Goal: Information Seeking & Learning: Learn about a topic

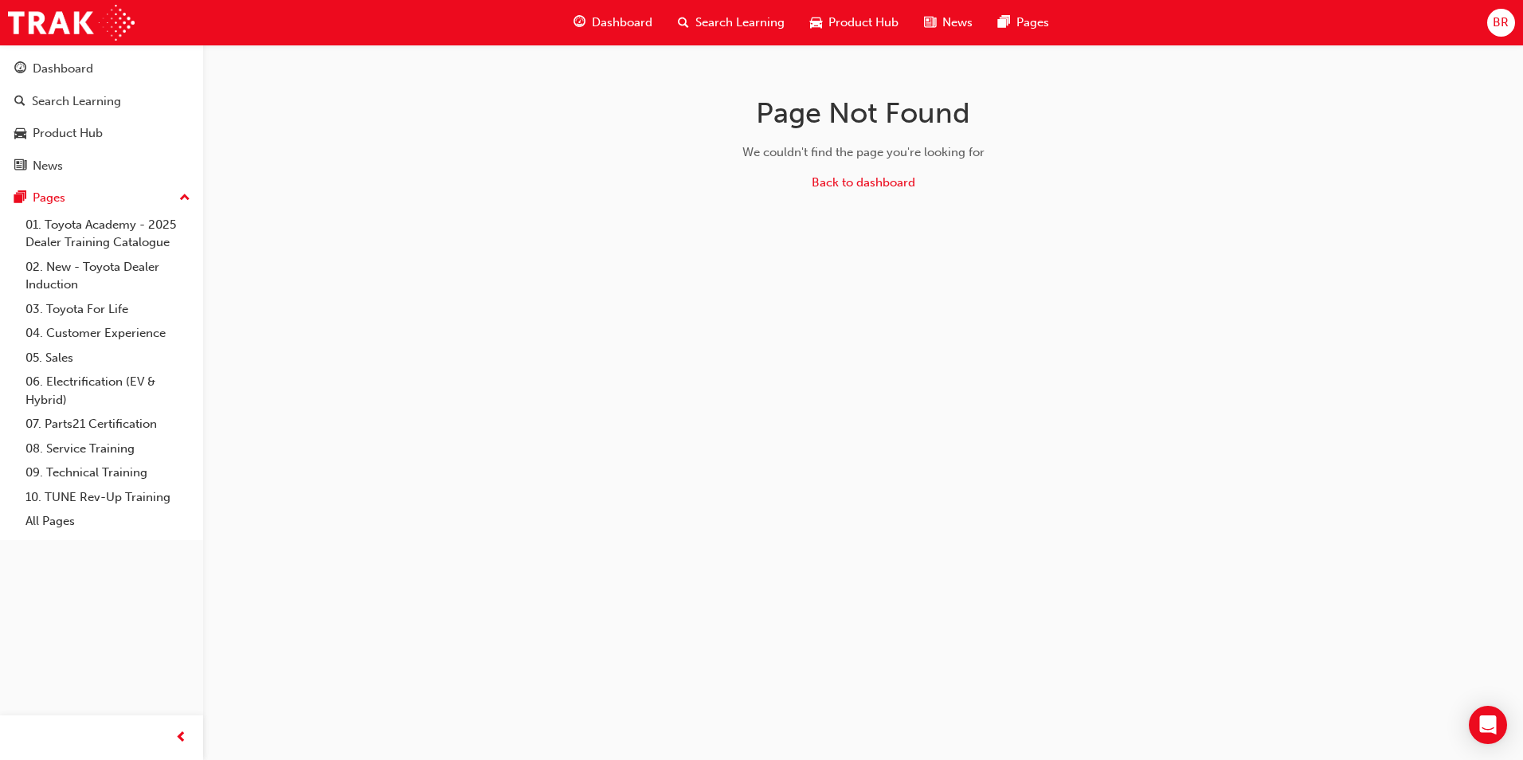
click at [830, 22] on span "Product Hub" at bounding box center [863, 23] width 70 height 18
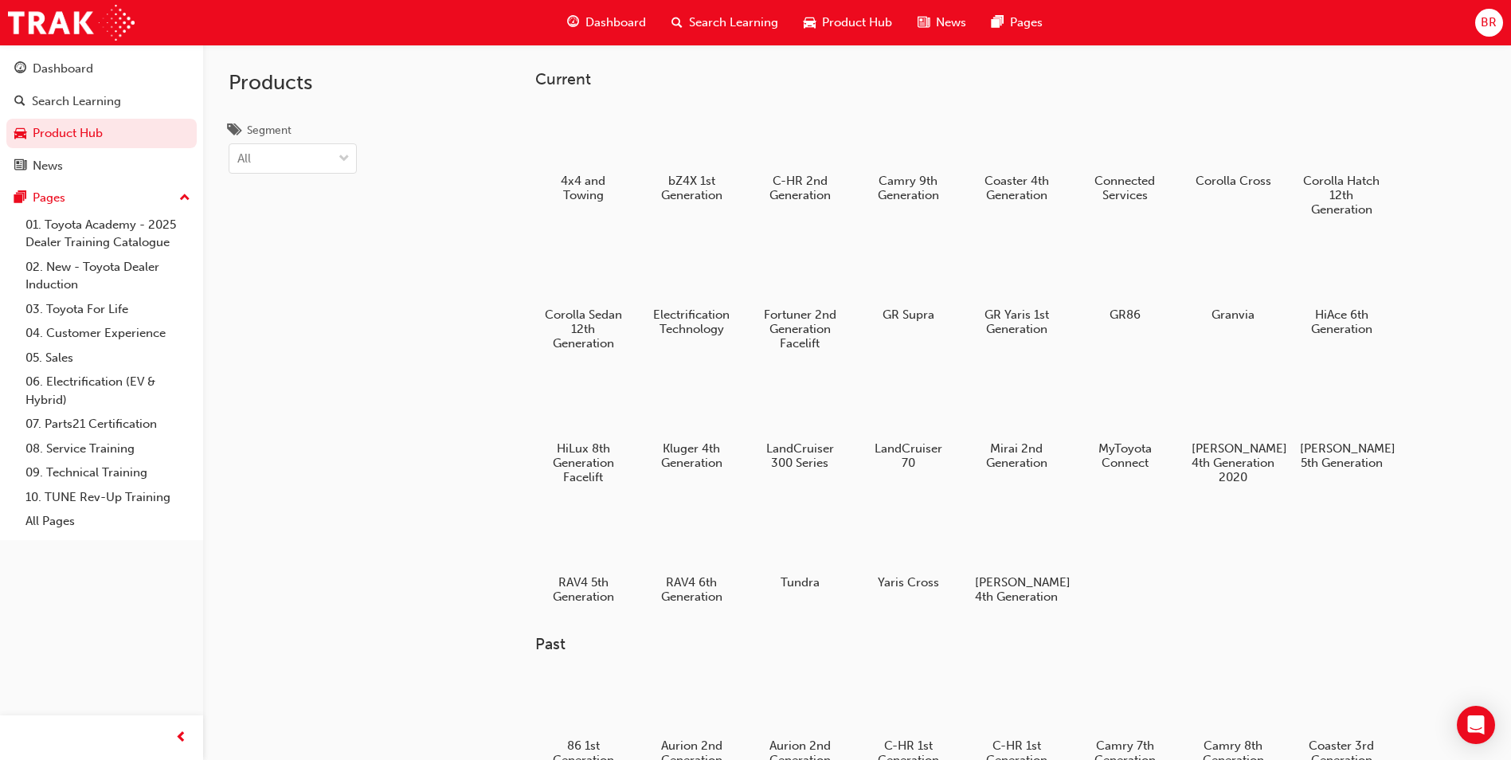
click at [709, 27] on span "Search Learning" at bounding box center [733, 23] width 89 height 18
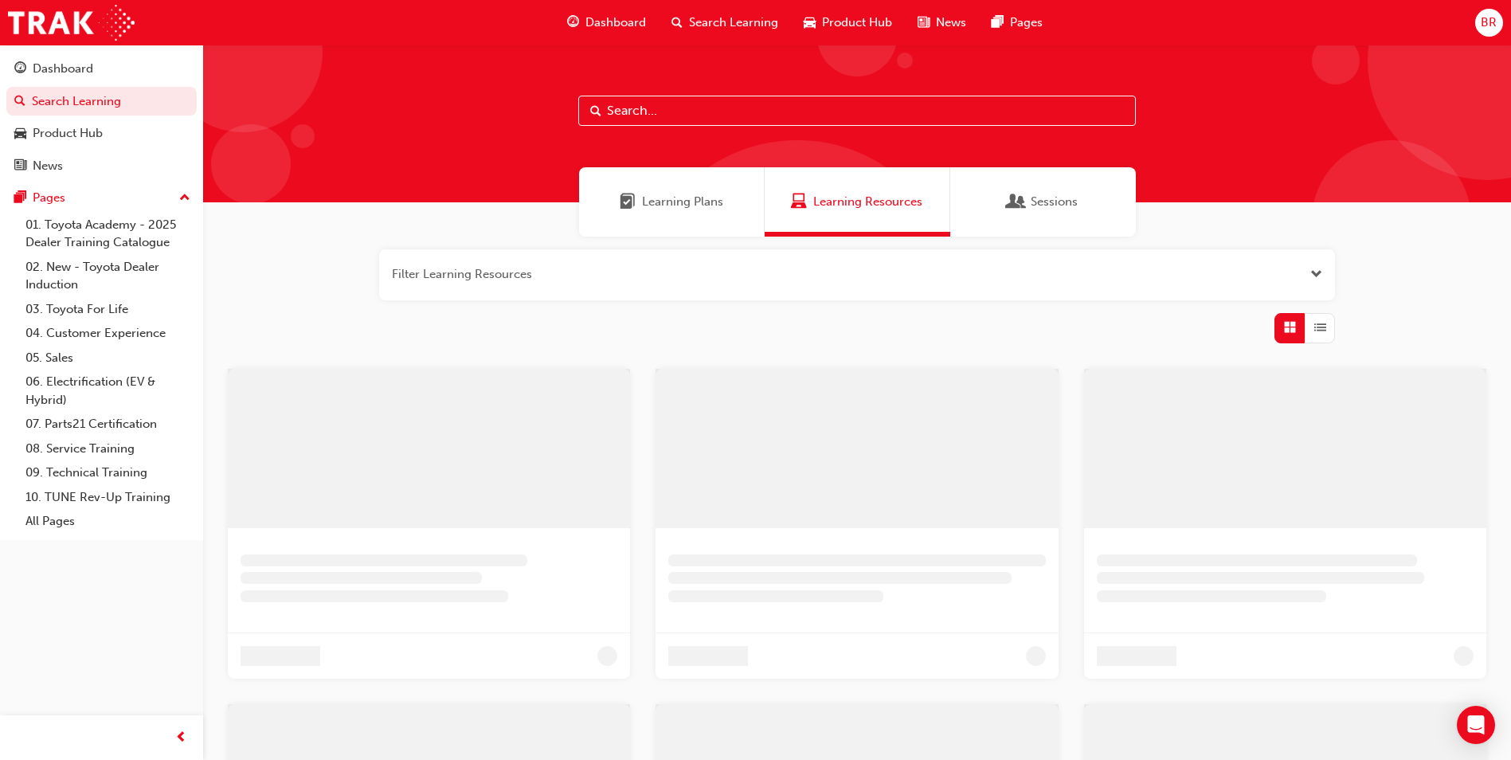
click at [694, 116] on input "text" at bounding box center [857, 111] width 558 height 30
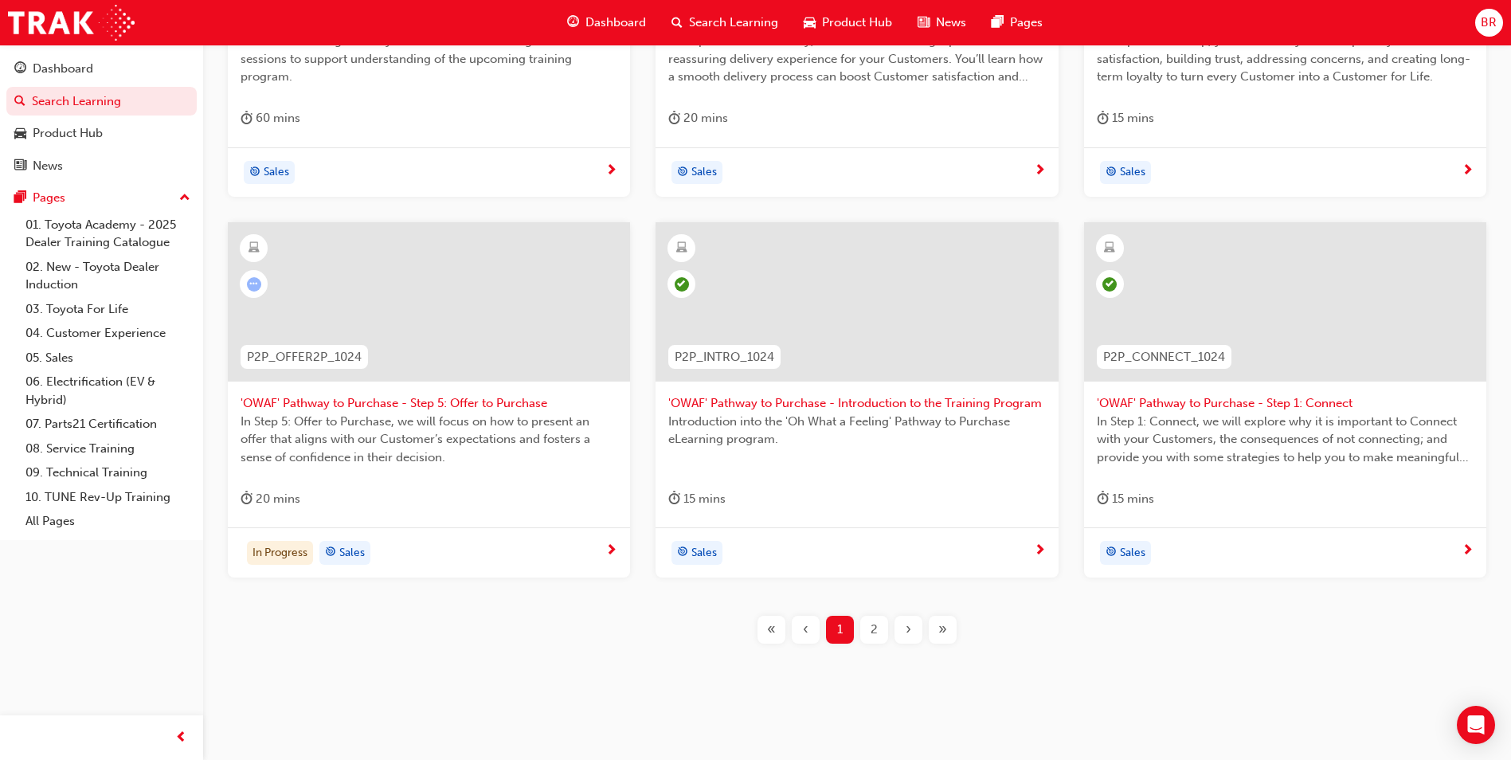
scroll to position [539, 0]
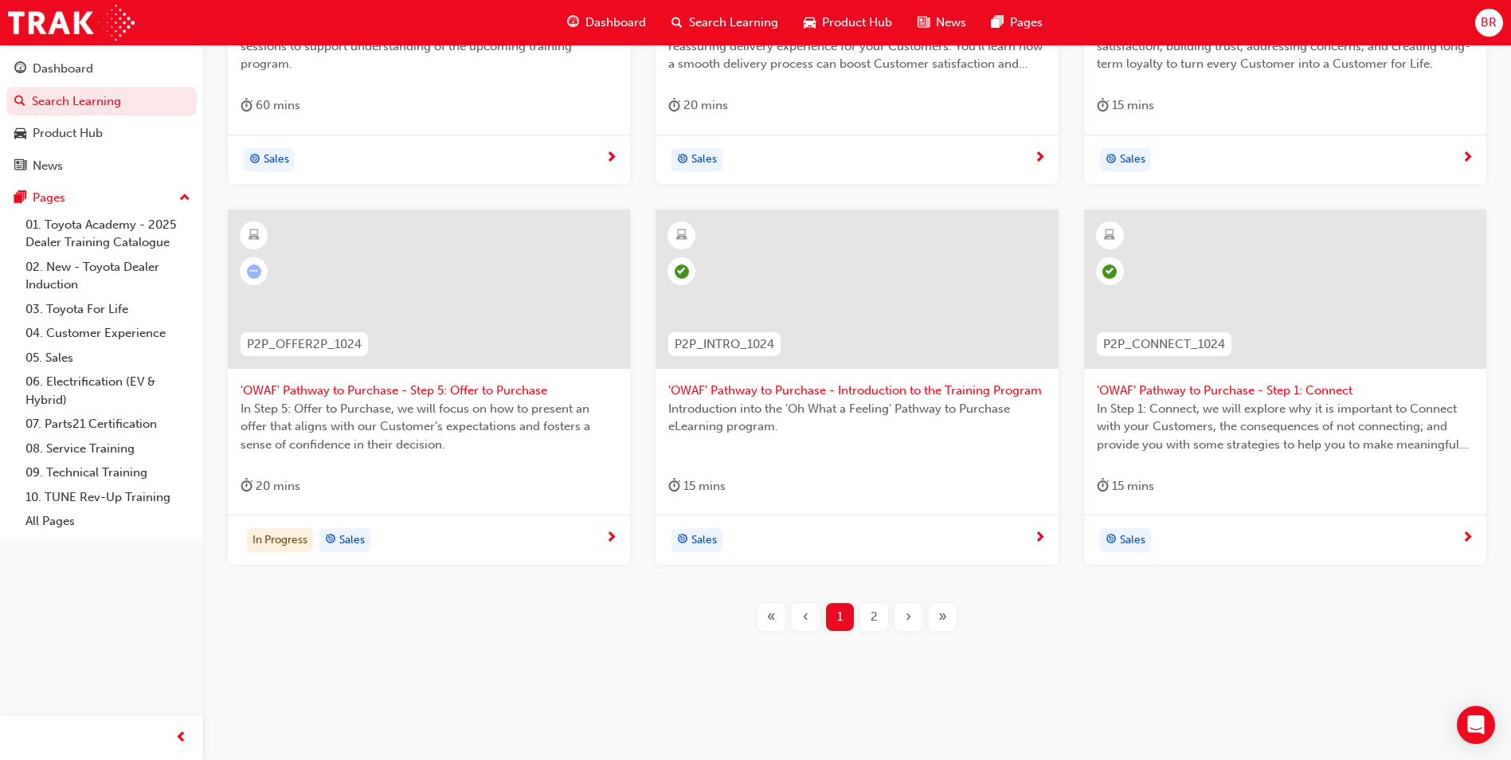
type input "pathway to purchase"
click at [871, 616] on span "2" at bounding box center [874, 617] width 7 height 18
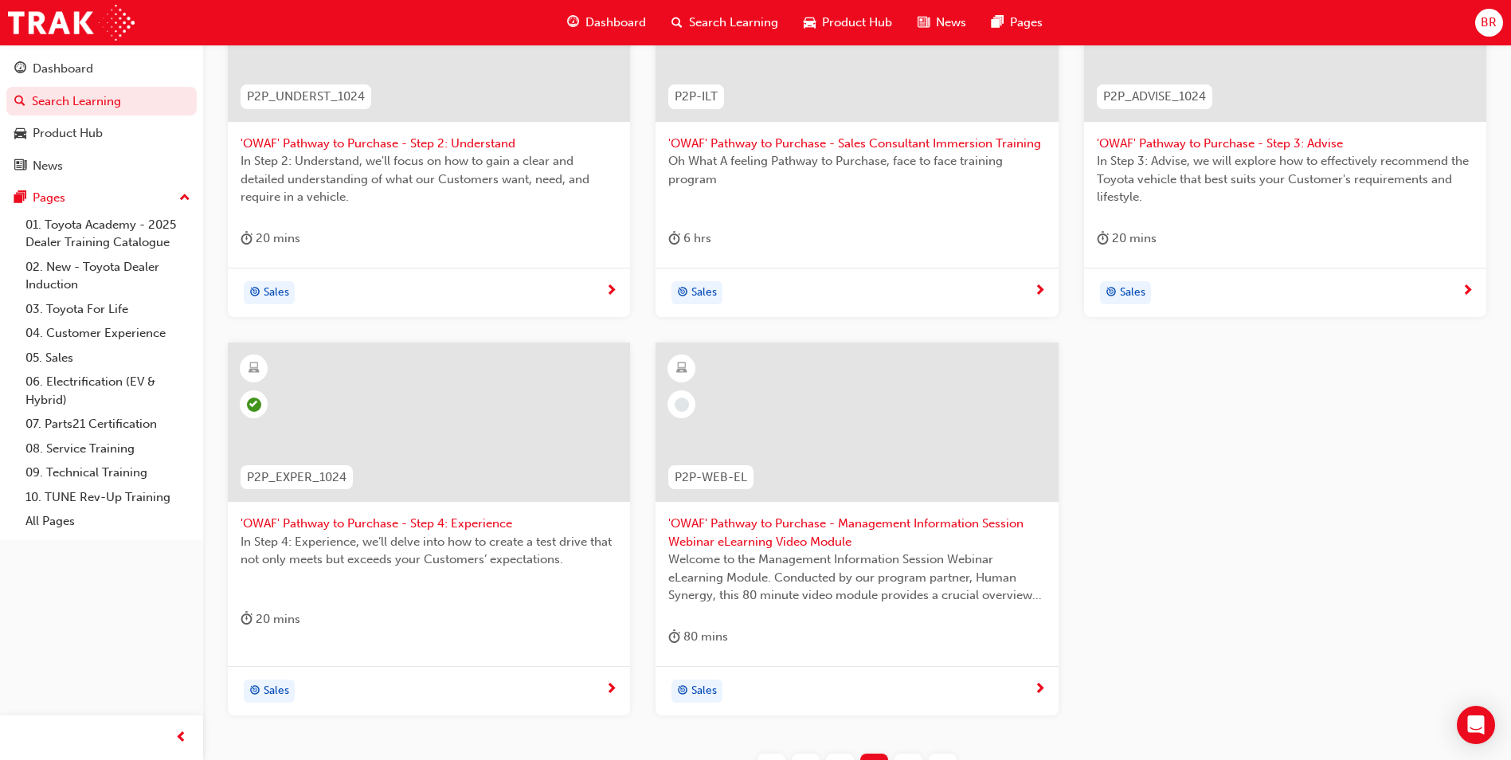
scroll to position [557, 0]
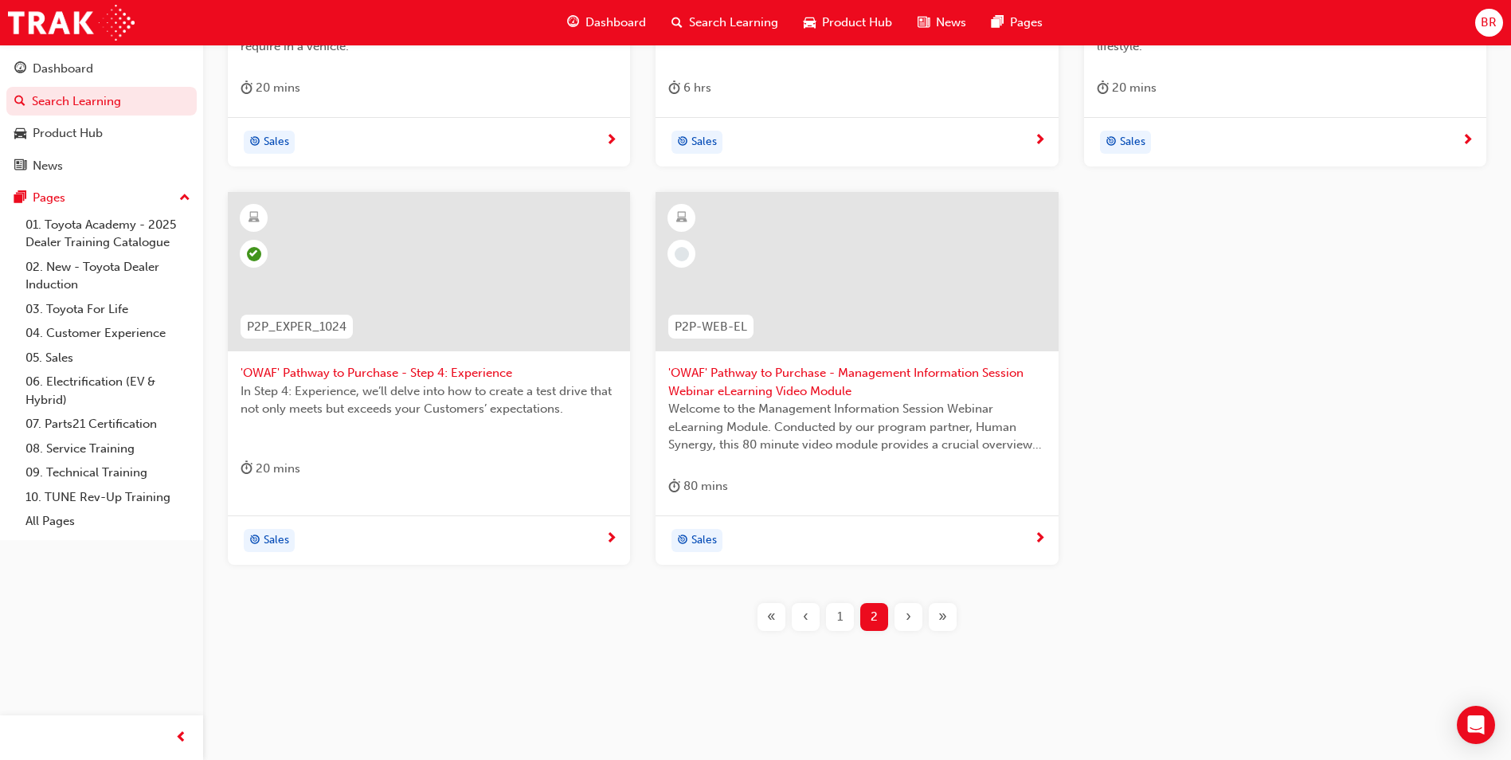
click at [841, 606] on div "1" at bounding box center [840, 617] width 28 height 28
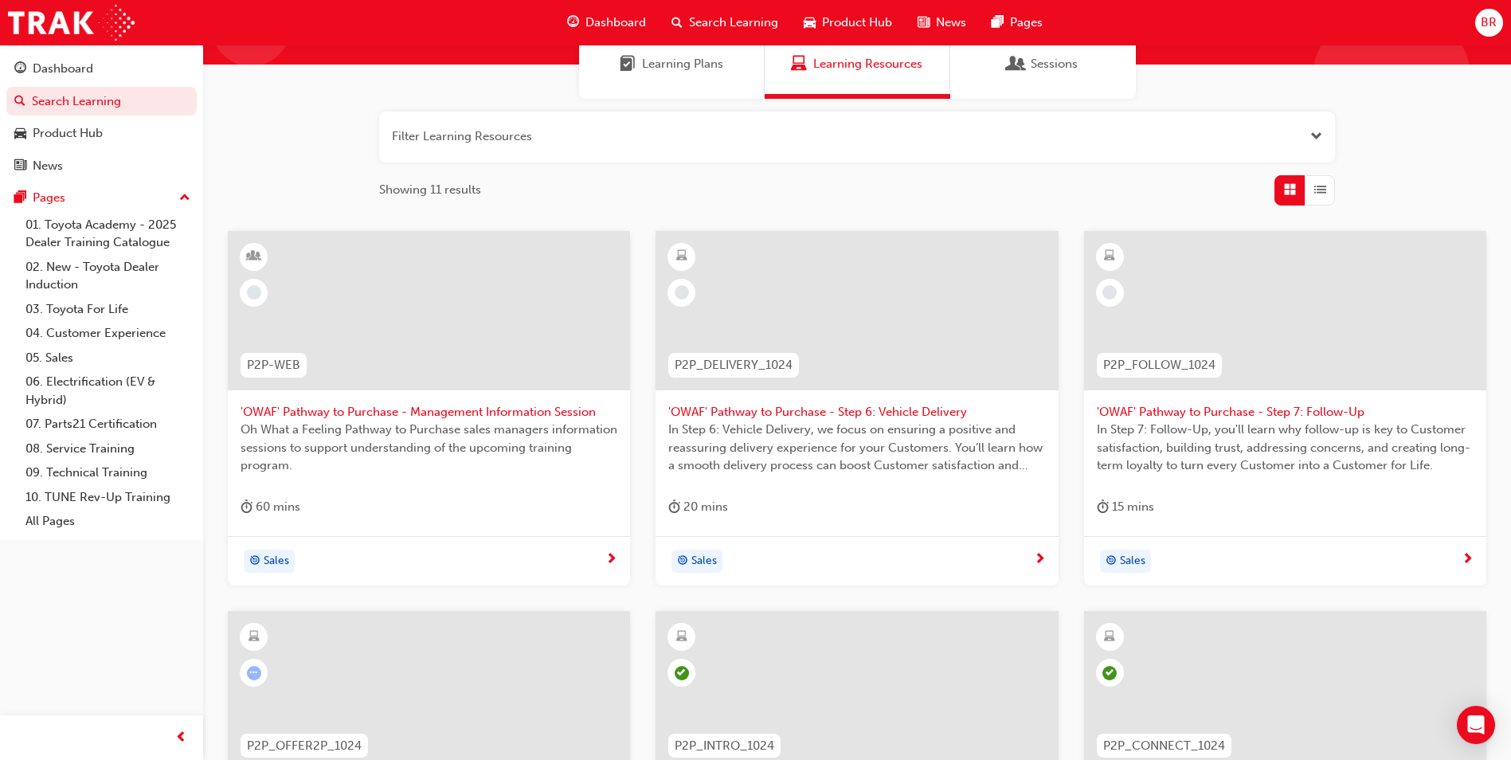
scroll to position [539, 0]
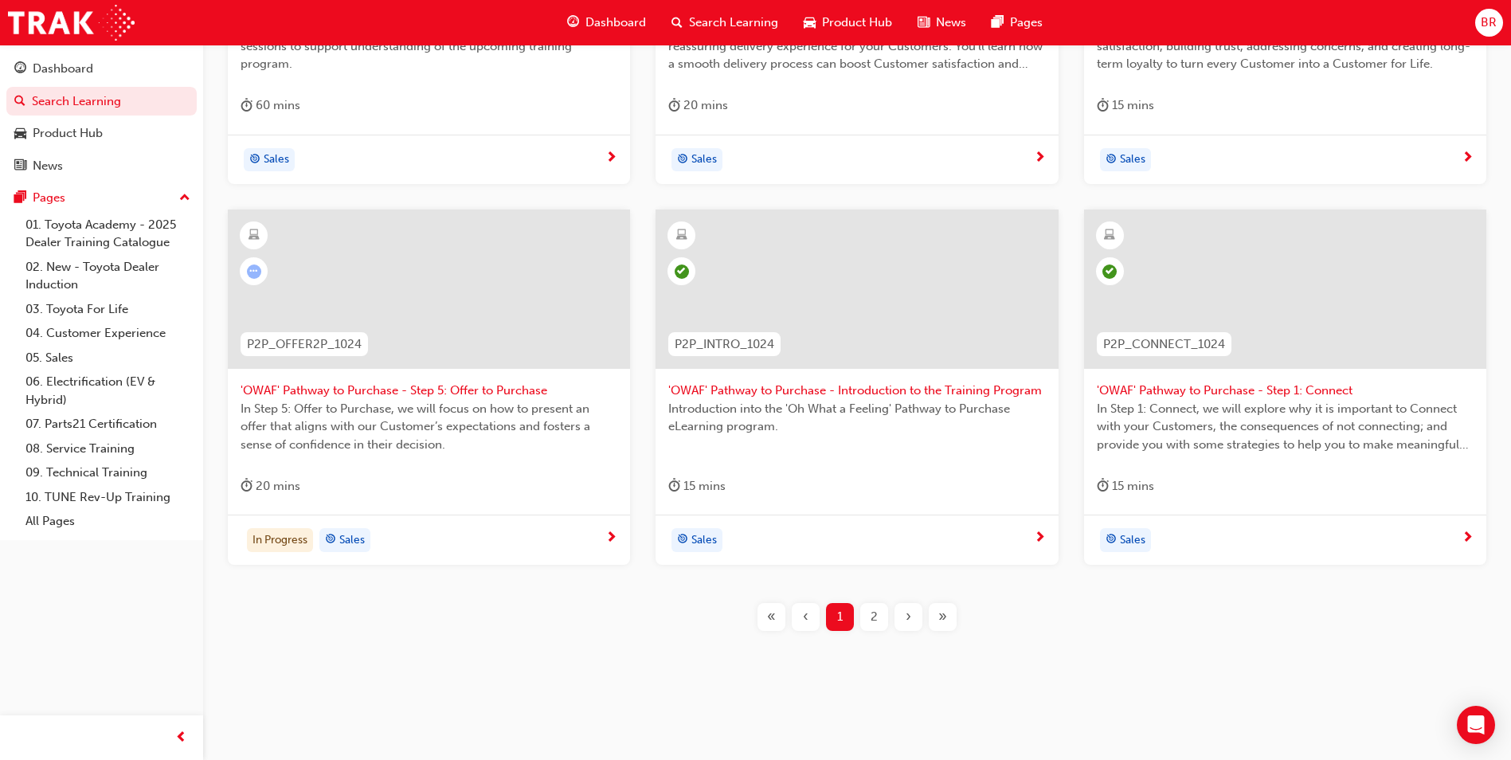
click at [475, 283] on div at bounding box center [429, 288] width 402 height 159
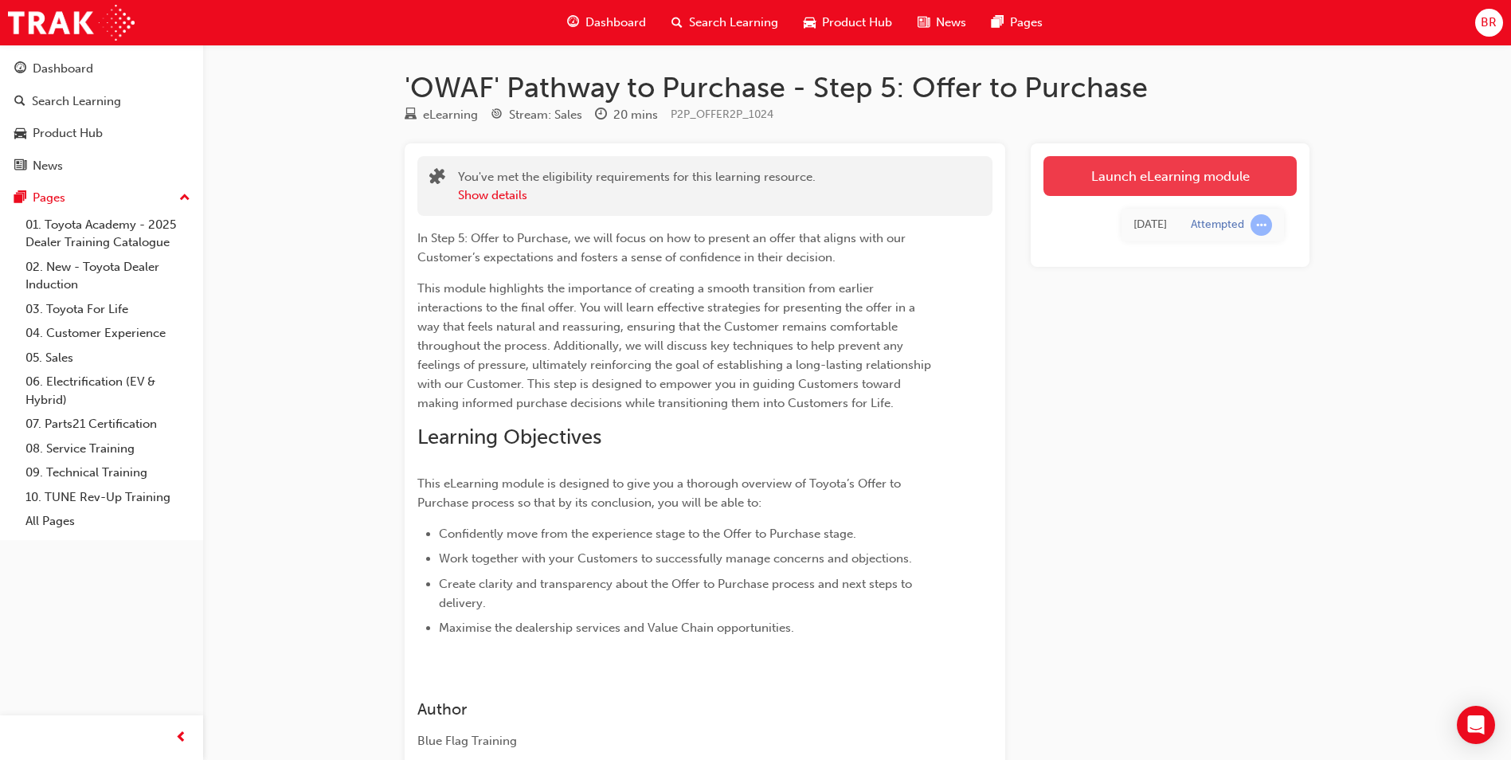
click at [1160, 174] on link "Launch eLearning module" at bounding box center [1169, 176] width 253 height 40
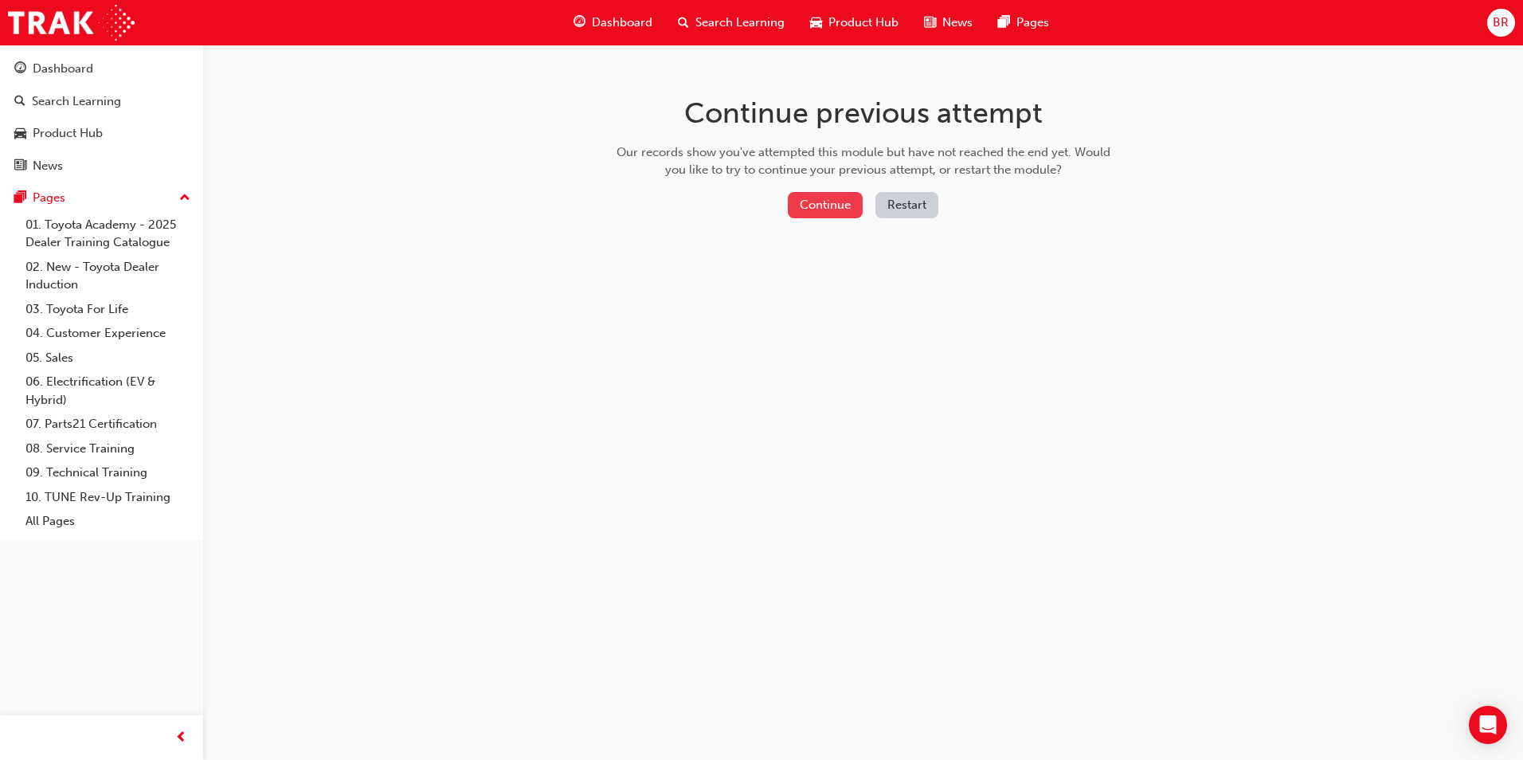
click at [845, 204] on button "Continue" at bounding box center [825, 205] width 75 height 26
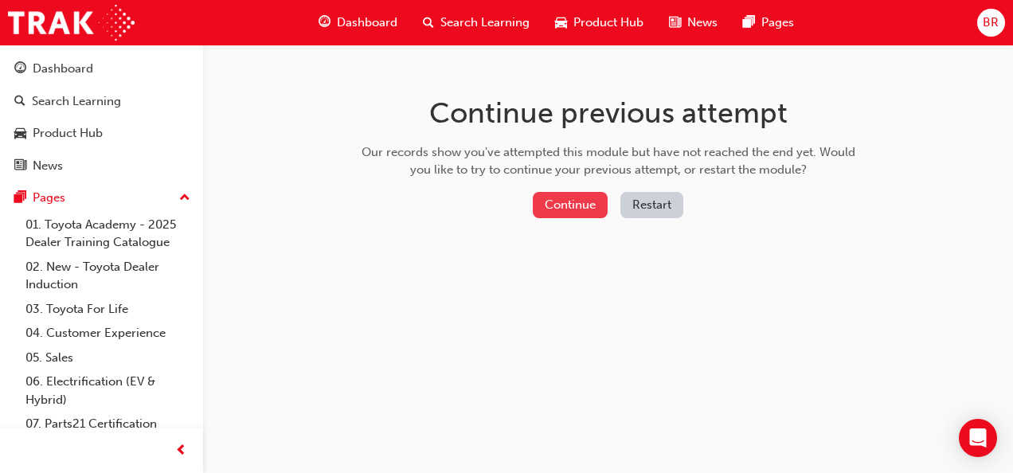
click at [569, 209] on button "Continue" at bounding box center [570, 205] width 75 height 26
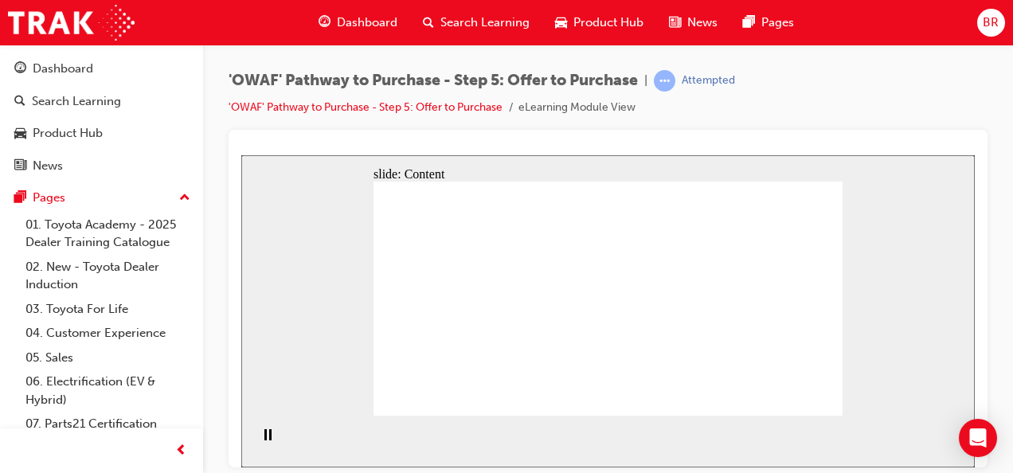
click at [828, 96] on div "'OWAF' Pathway to Purchase - Step 5: Offer to Purchase | Attempted 'OWAF' Pathw…" at bounding box center [608, 100] width 759 height 60
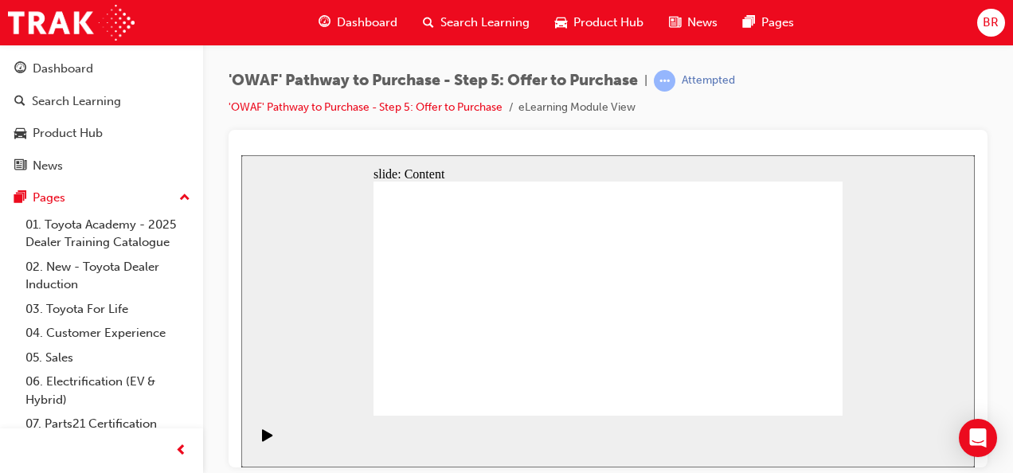
drag, startPoint x: 801, startPoint y: 358, endPoint x: 659, endPoint y: 229, distance: 191.7
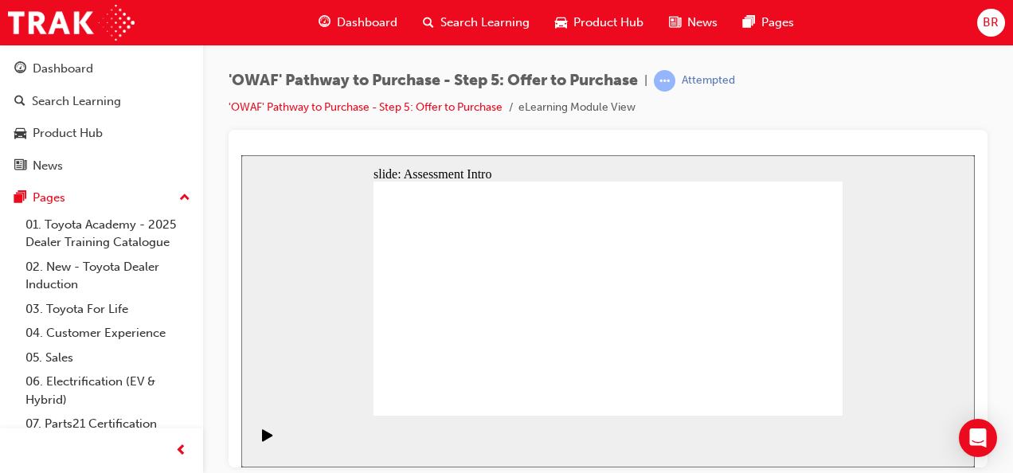
drag, startPoint x: 808, startPoint y: 399, endPoint x: 800, endPoint y: 396, distance: 8.6
click at [265, 440] on icon "Play (Ctrl+Alt+P)" at bounding box center [267, 434] width 10 height 12
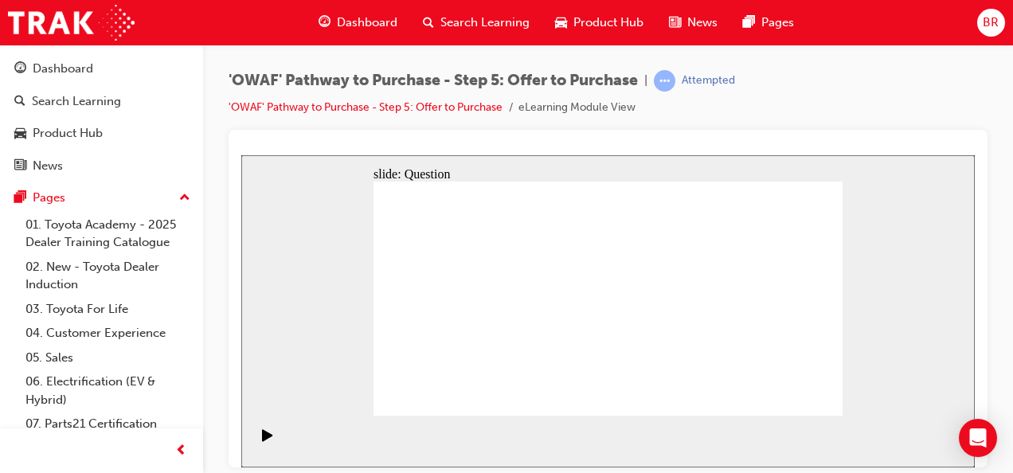
radio input "false"
radio input "true"
